Goal: Navigation & Orientation: Find specific page/section

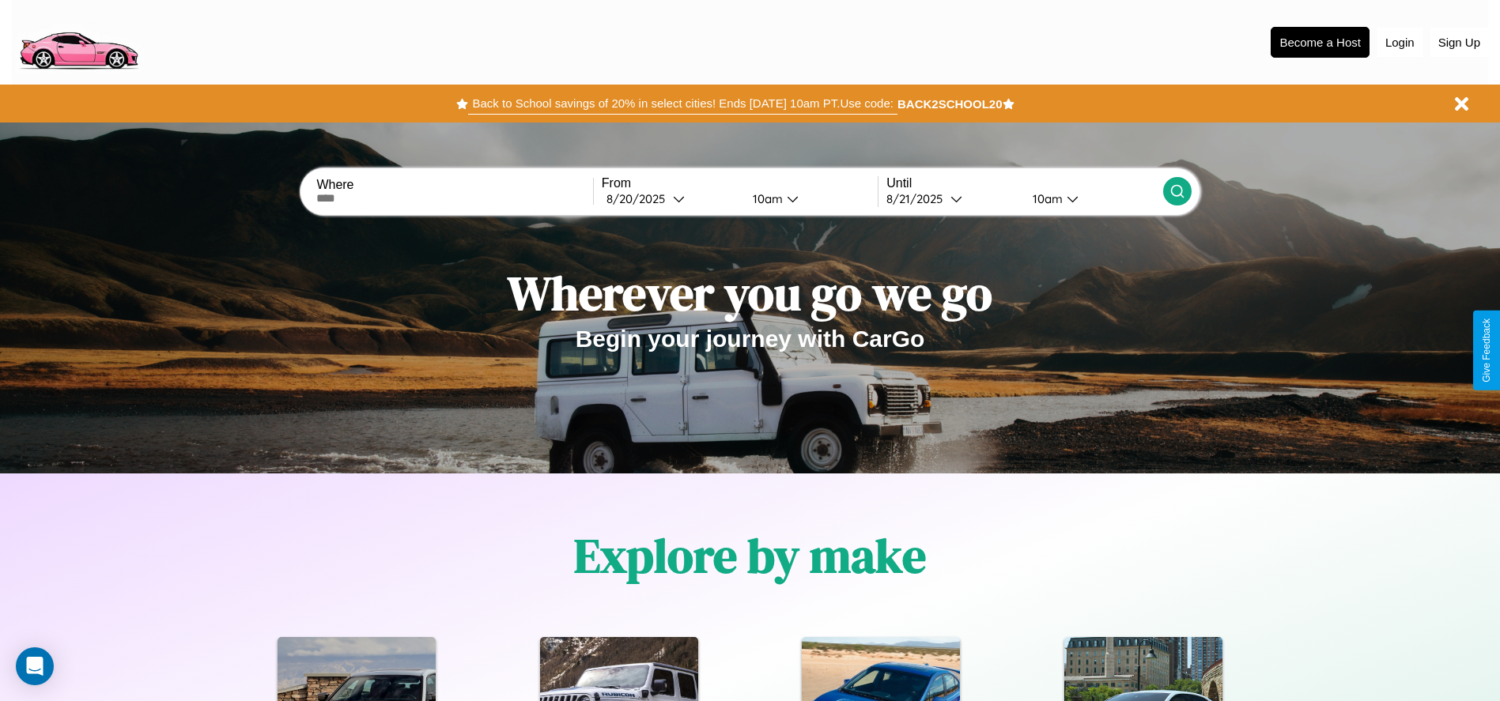
click at [682, 104] on button "Back to School savings of 20% in select cities! Ends [DATE] 10am PT. Use code:" at bounding box center [682, 103] width 428 height 22
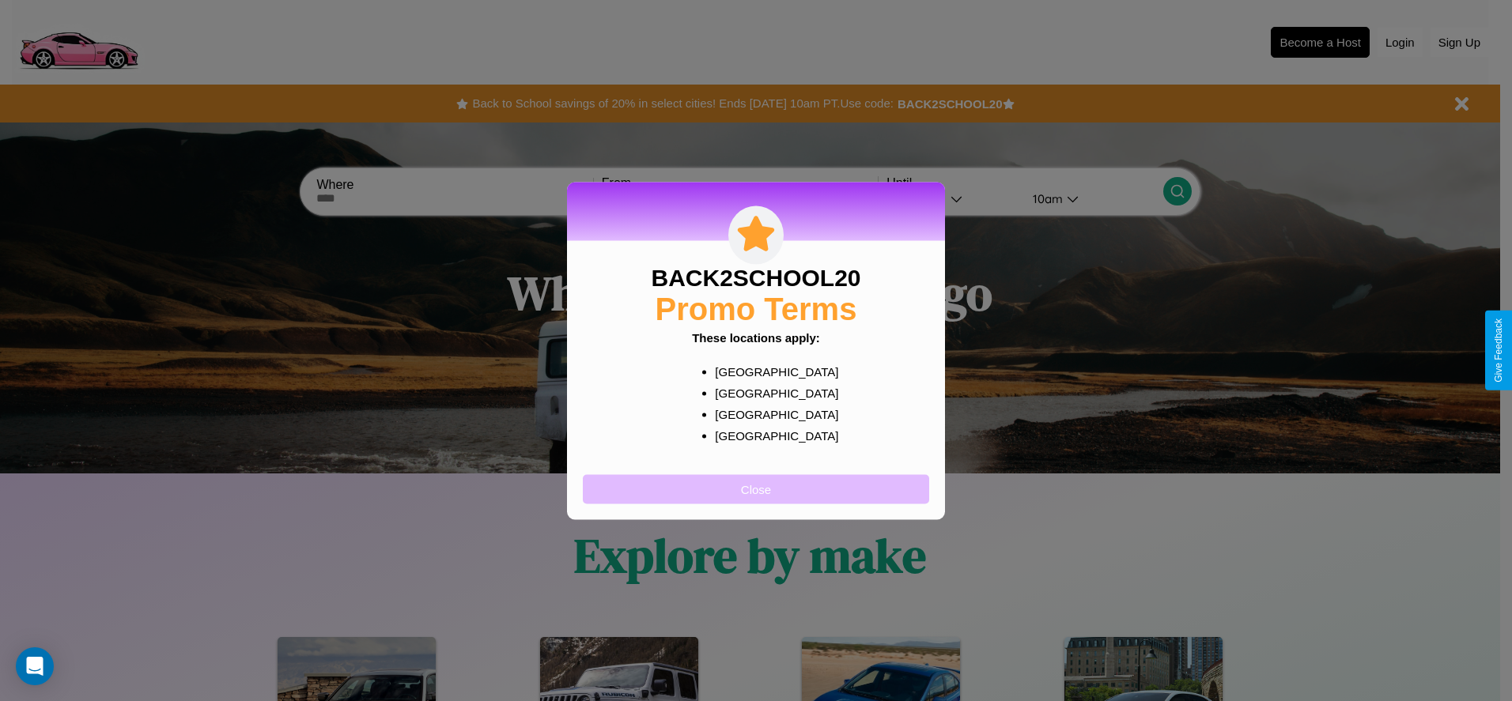
click at [756, 489] on button "Close" at bounding box center [756, 488] width 346 height 29
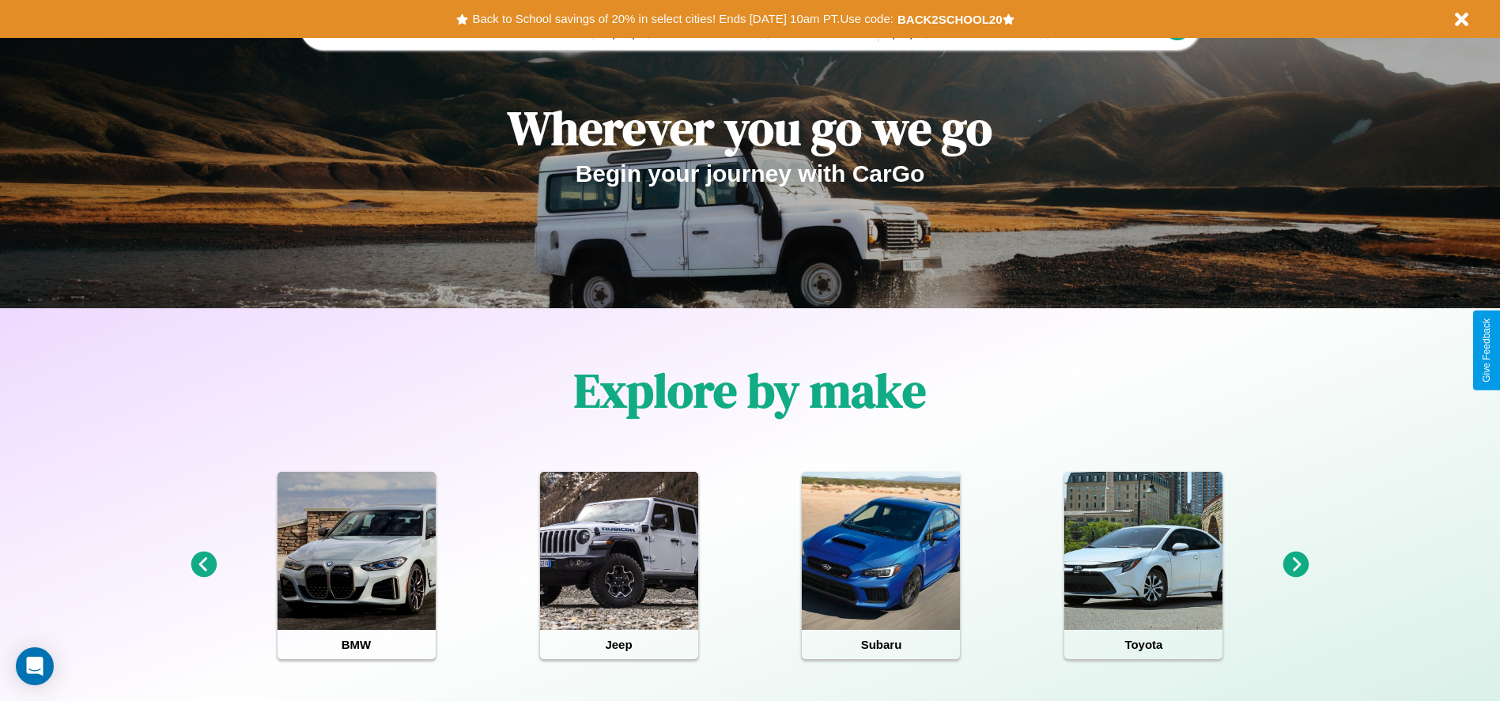
scroll to position [704, 0]
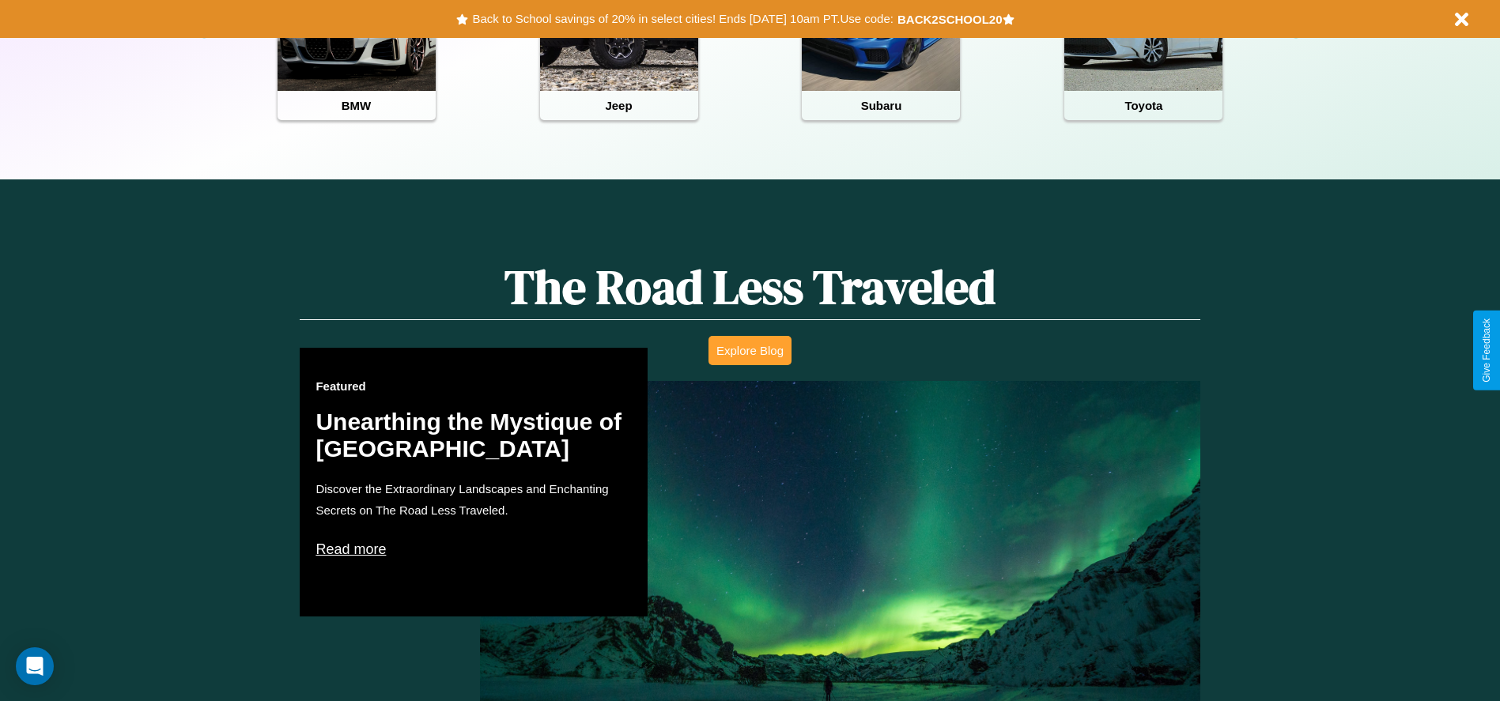
click at [749, 350] on button "Explore Blog" at bounding box center [749, 350] width 83 height 29
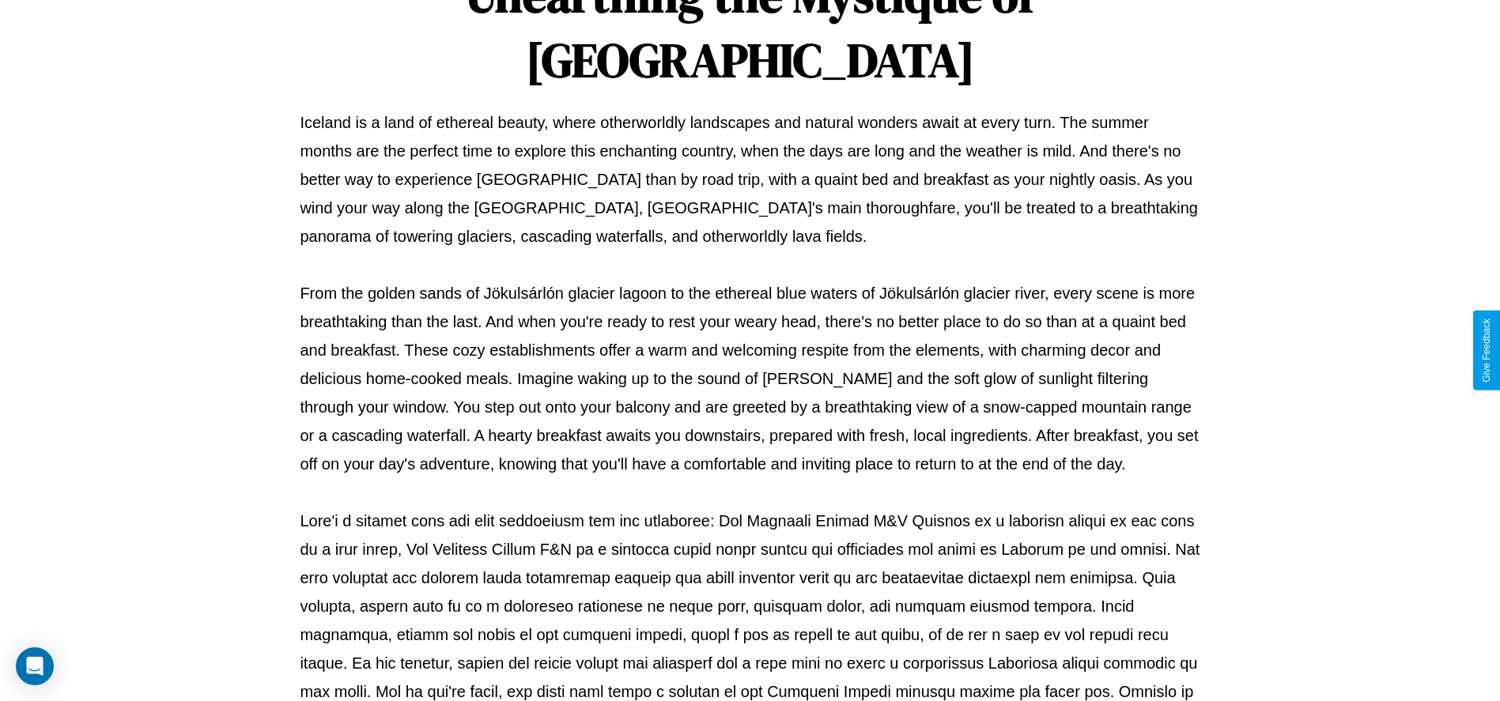
scroll to position [524, 0]
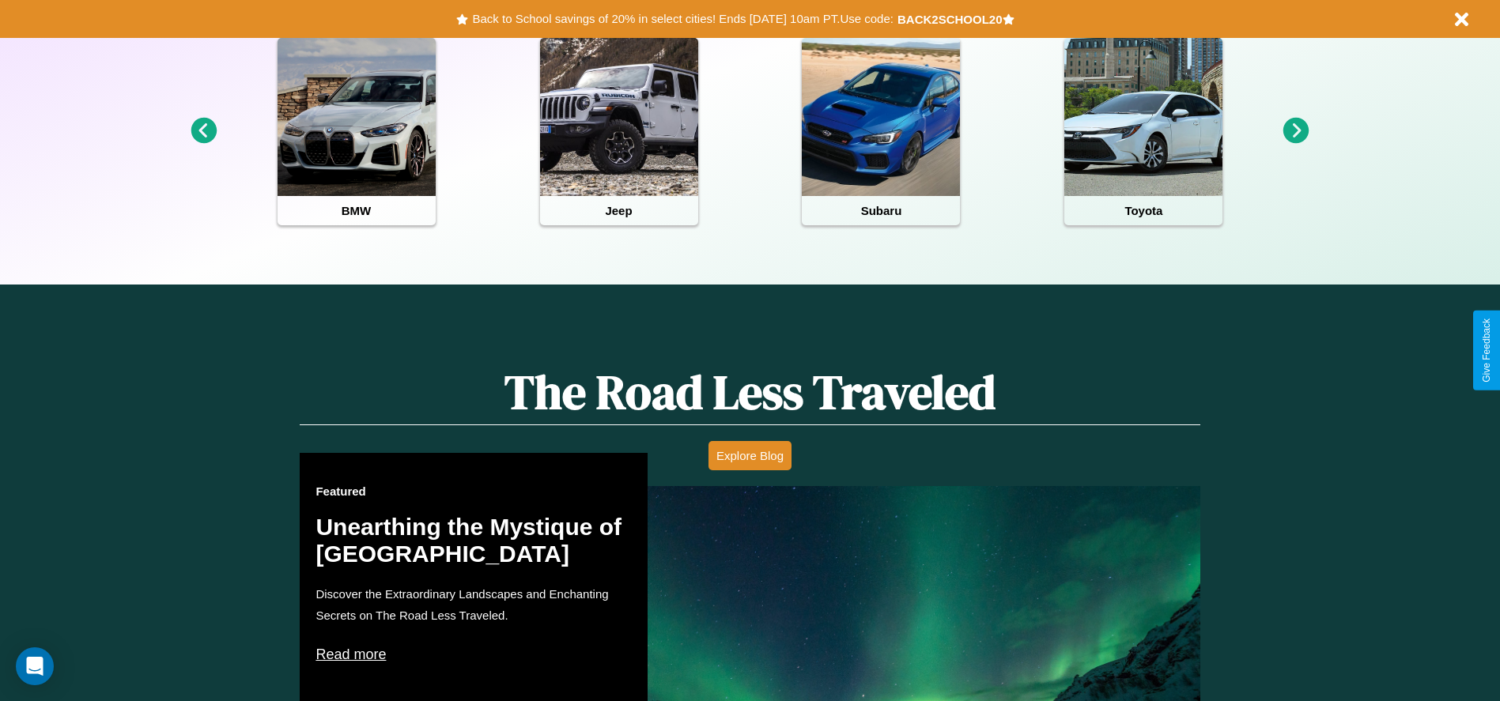
scroll to position [328, 0]
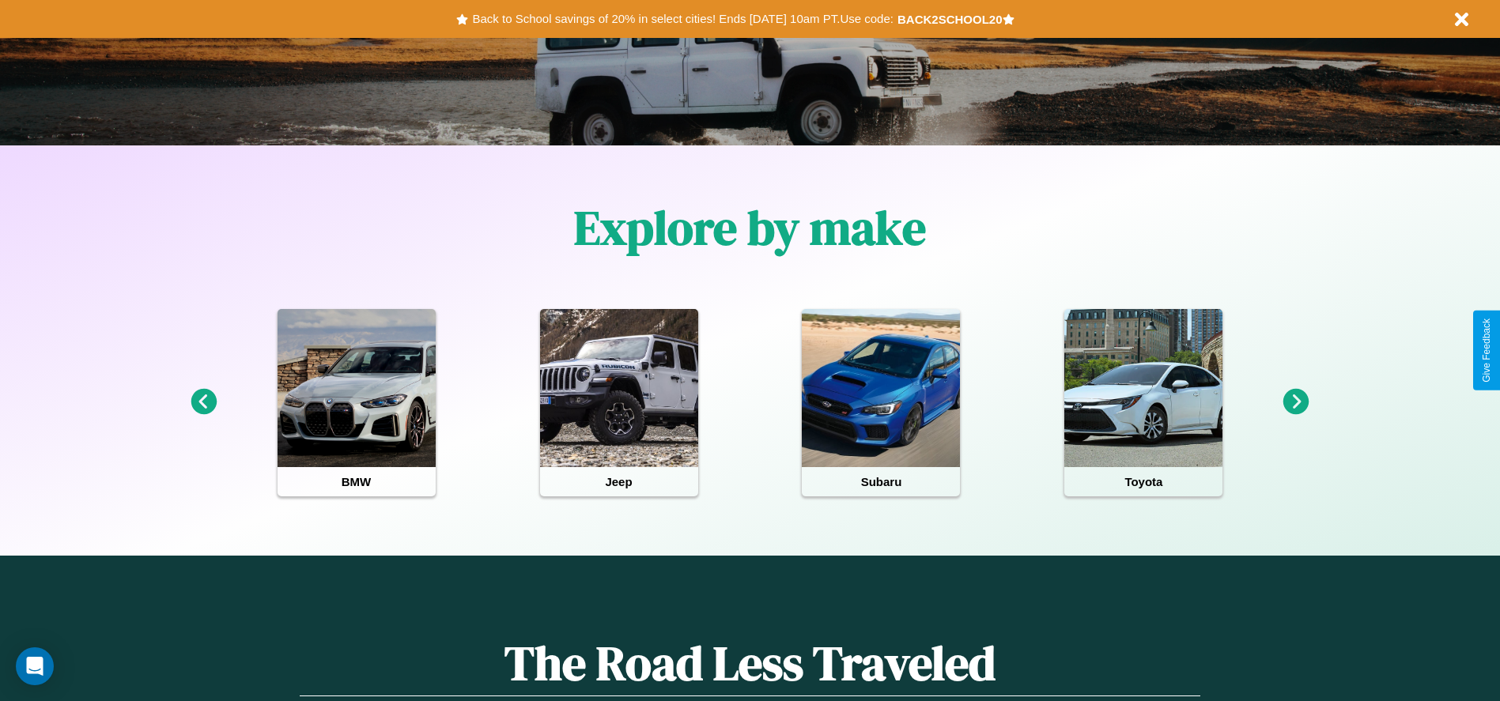
click at [1296, 402] on icon at bounding box center [1296, 402] width 26 height 26
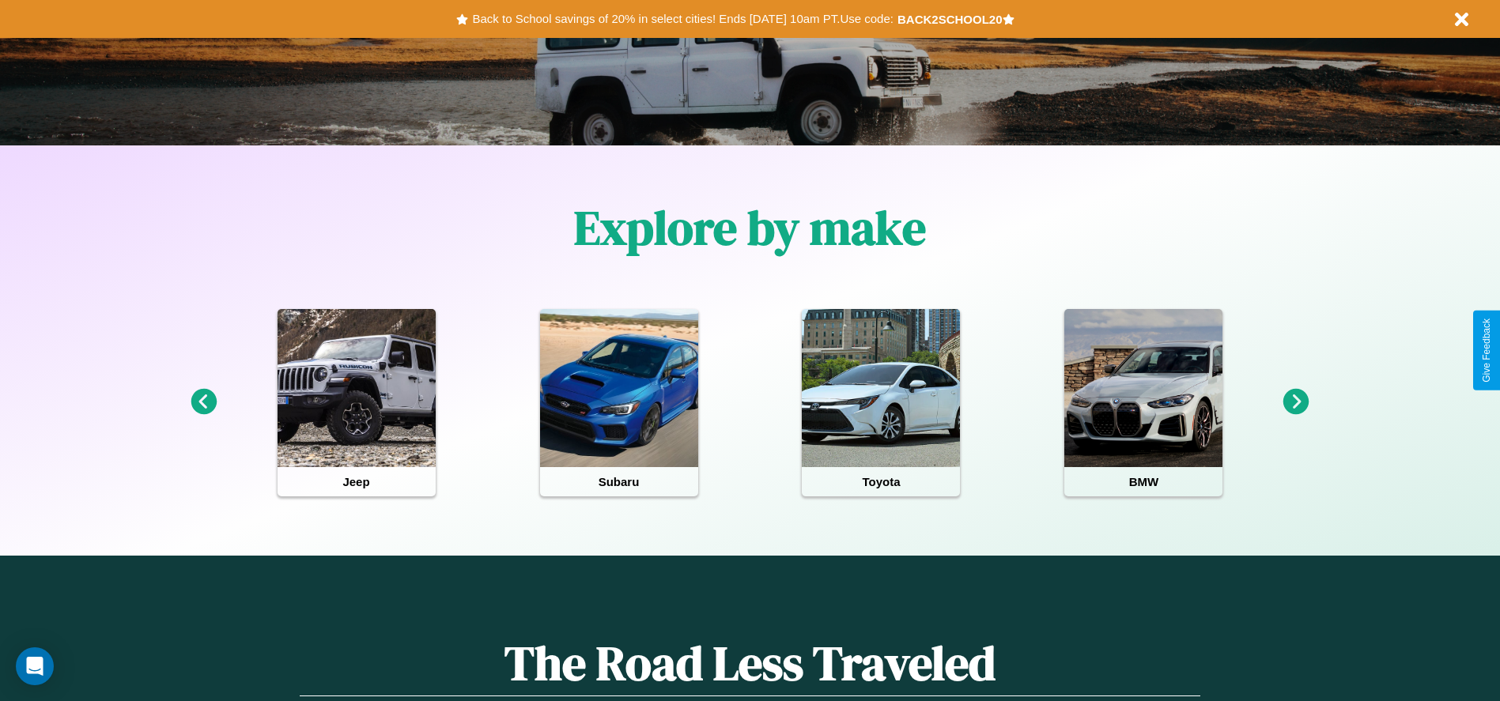
click at [1296, 402] on icon at bounding box center [1296, 402] width 26 height 26
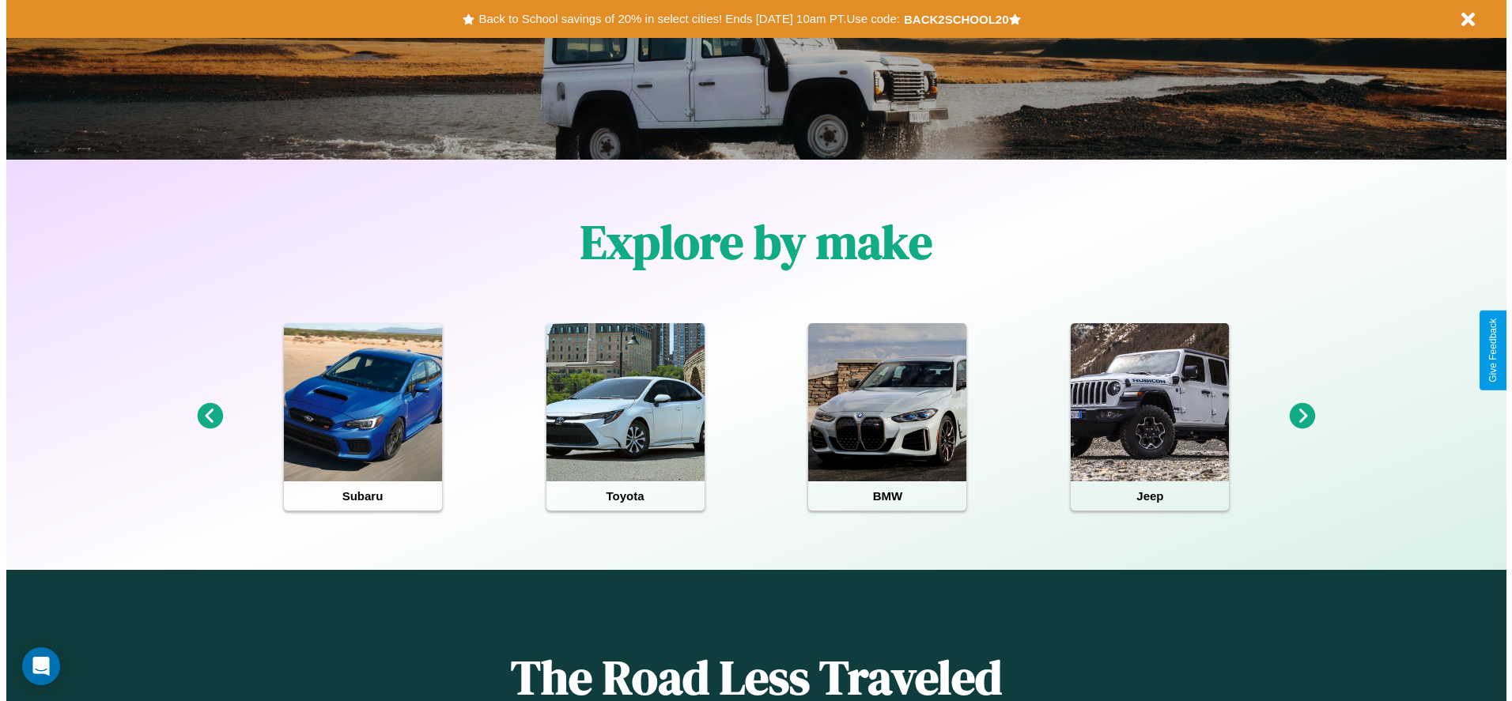
scroll to position [0, 0]
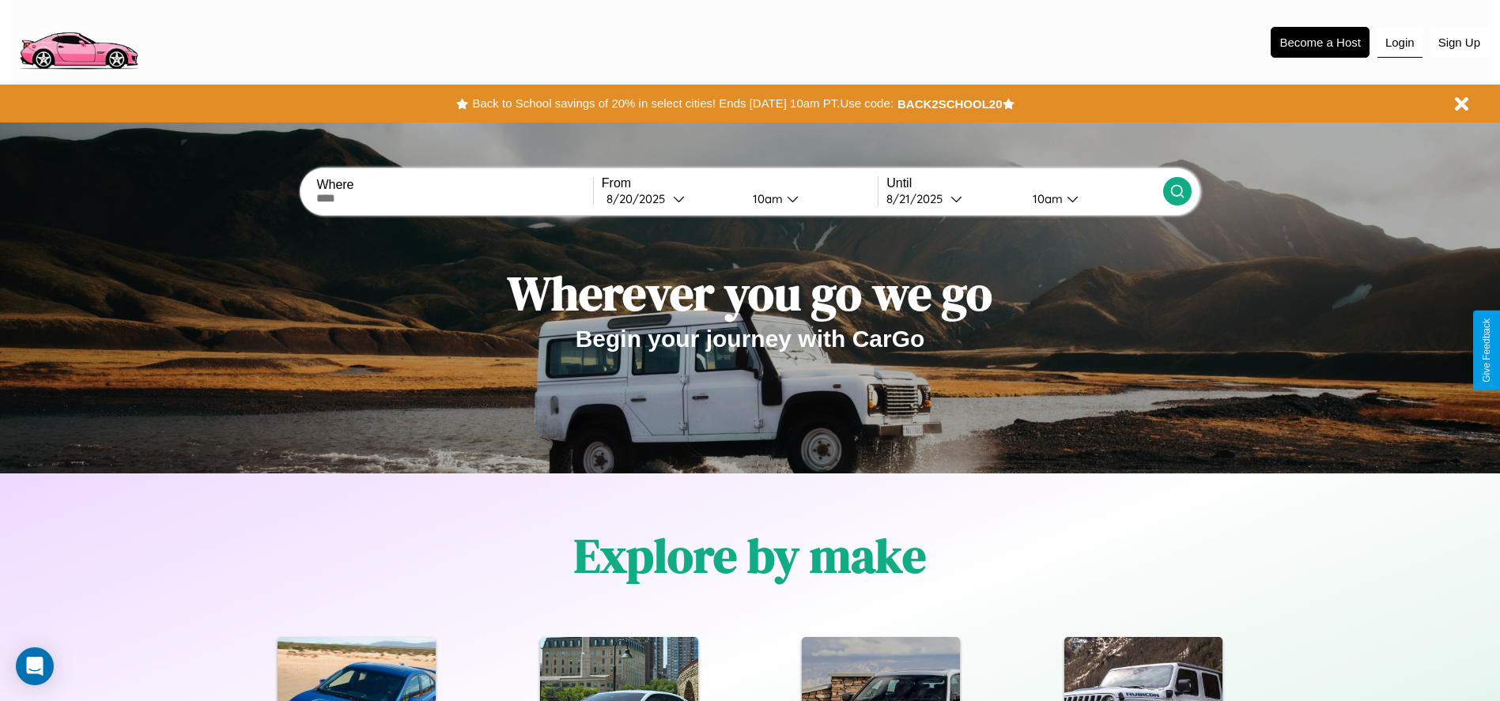
click at [1399, 42] on button "Login" at bounding box center [1399, 43] width 45 height 30
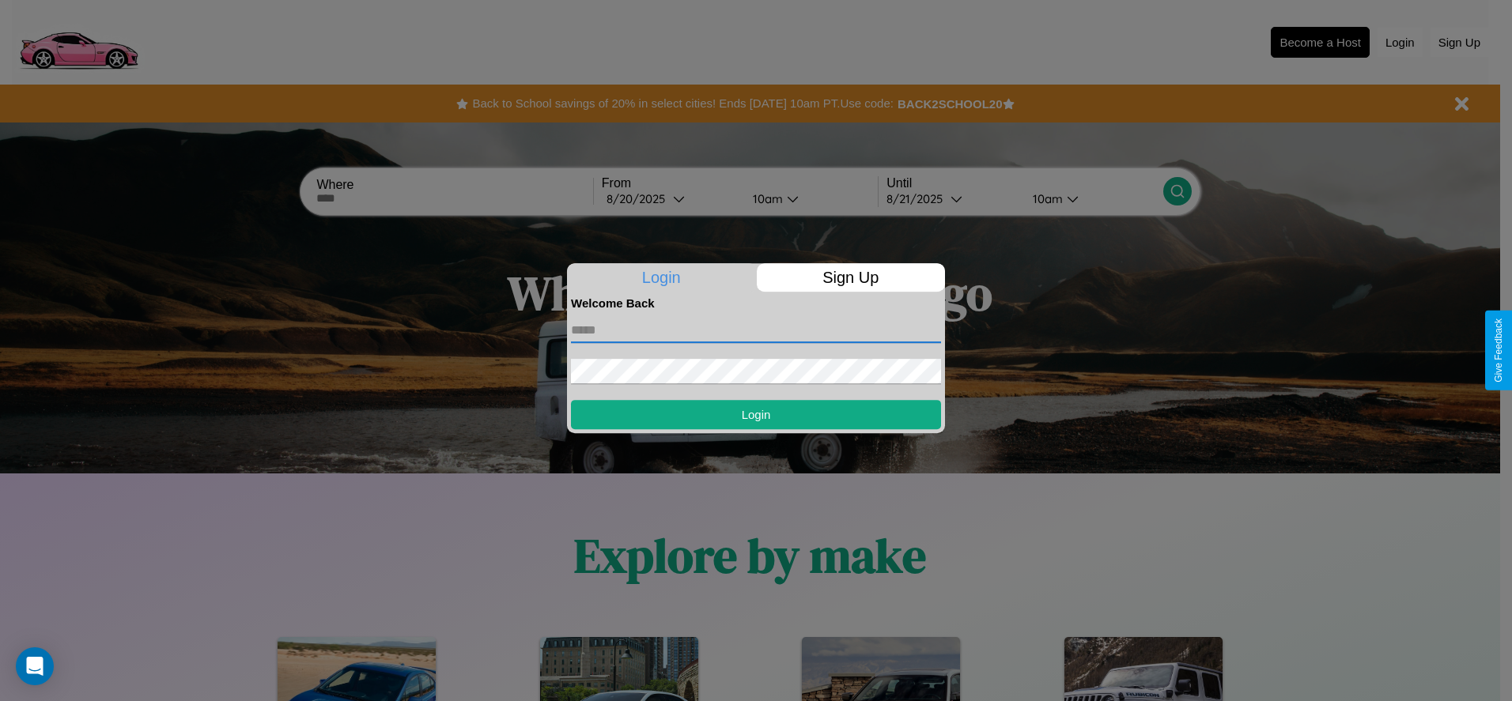
click at [756, 330] on input "text" at bounding box center [756, 330] width 370 height 25
type input "**********"
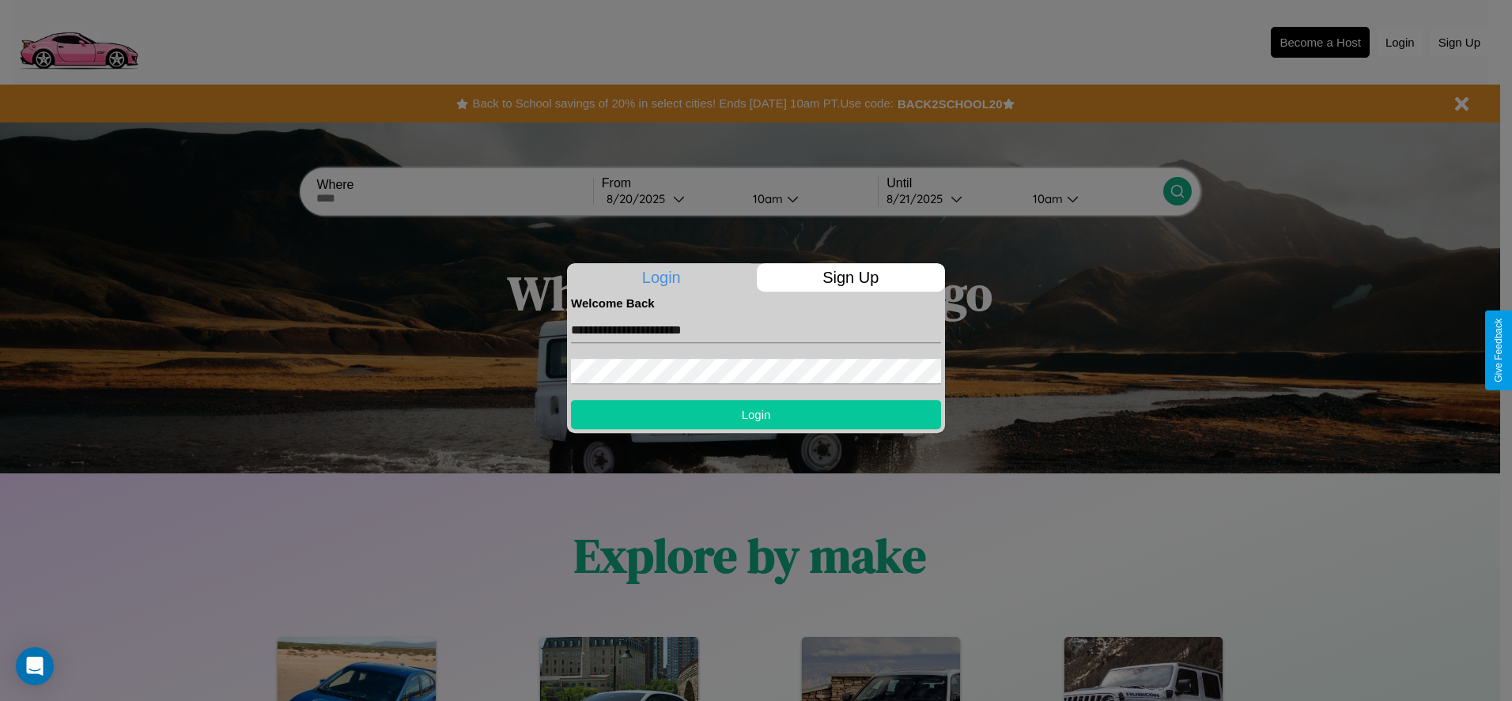
click at [756, 414] on button "Login" at bounding box center [756, 414] width 370 height 29
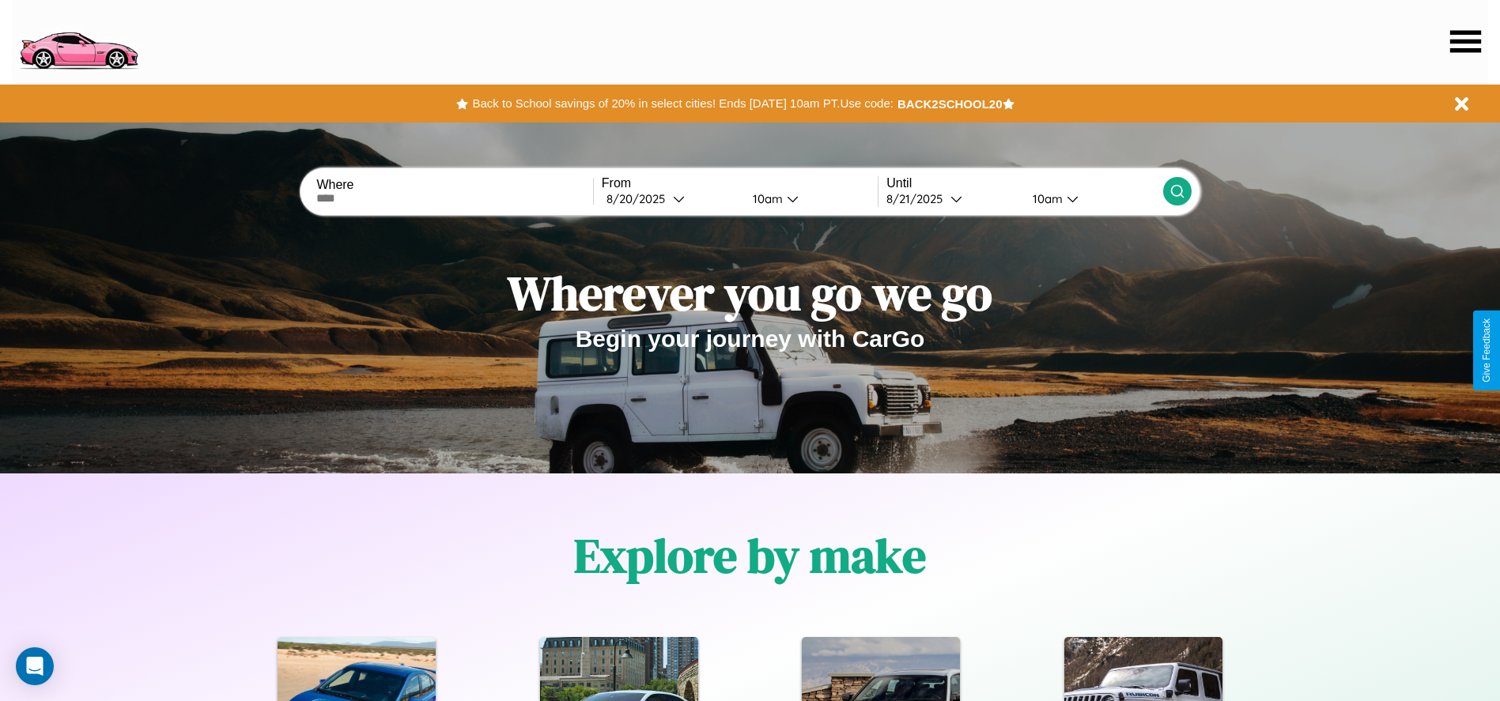
click at [1465, 41] on icon at bounding box center [1465, 41] width 31 height 22
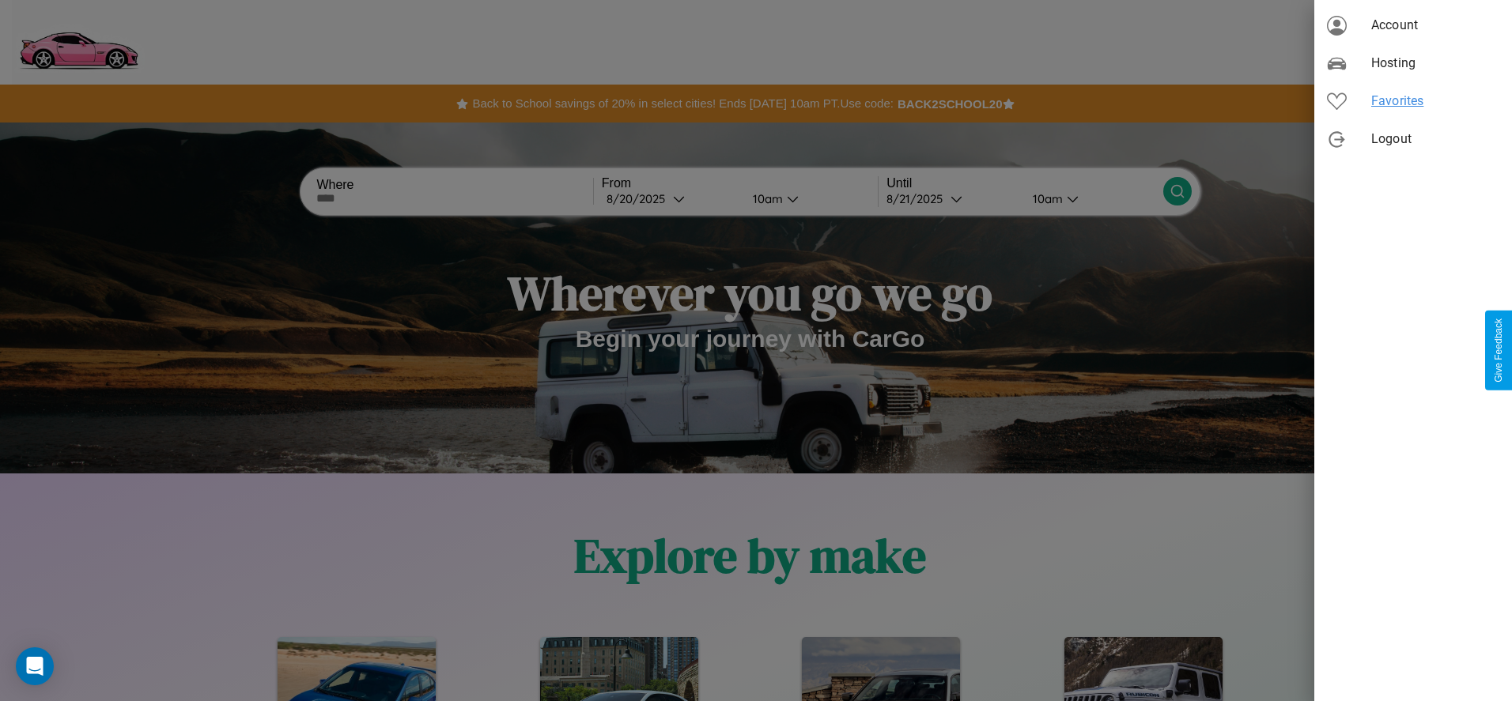
click at [1413, 101] on span "Favorites" at bounding box center [1435, 101] width 128 height 19
